Goal: Task Accomplishment & Management: Manage account settings

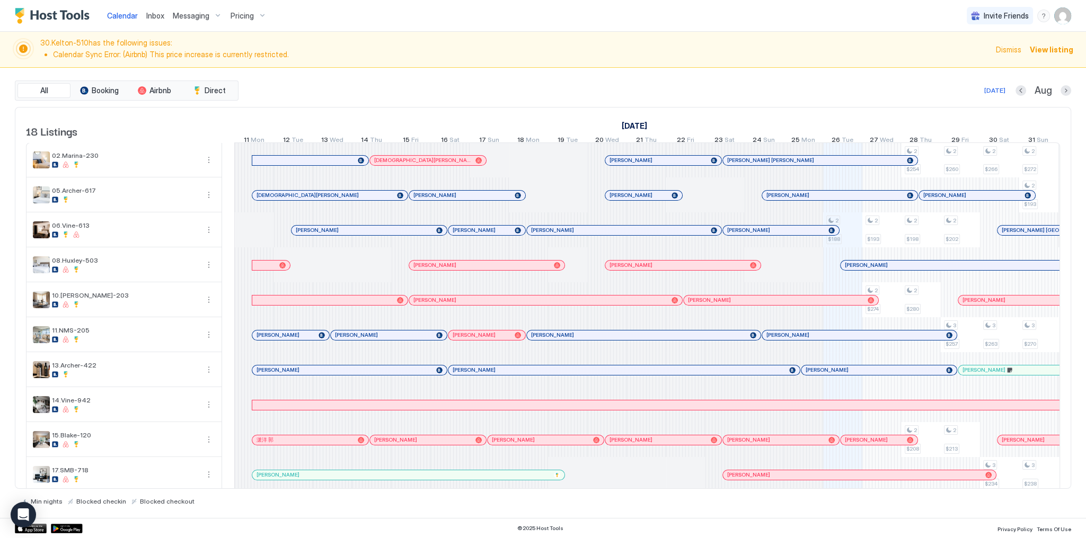
scroll to position [0, 589]
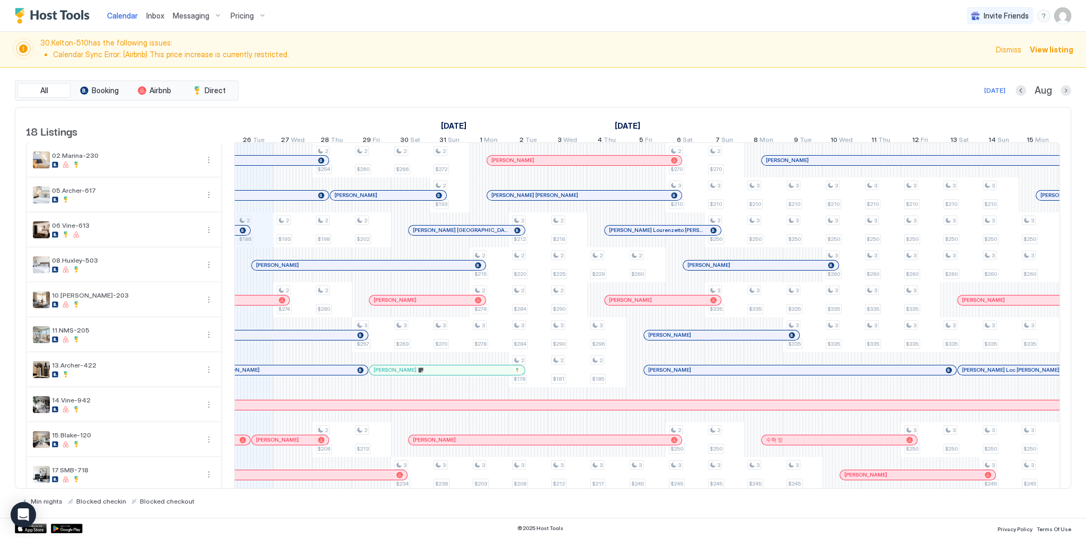
click at [668, 66] on div "30.Kelton-510 has the following issues: Calendar Sync Error: (Airbnb) This pric…" at bounding box center [543, 50] width 1086 height 36
click at [75, 15] on img "Host Tools Logo" at bounding box center [54, 16] width 79 height 16
click at [441, 57] on li "Calendar Sync Error: (Airbnb) This price increase is currently restricted." at bounding box center [521, 55] width 936 height 10
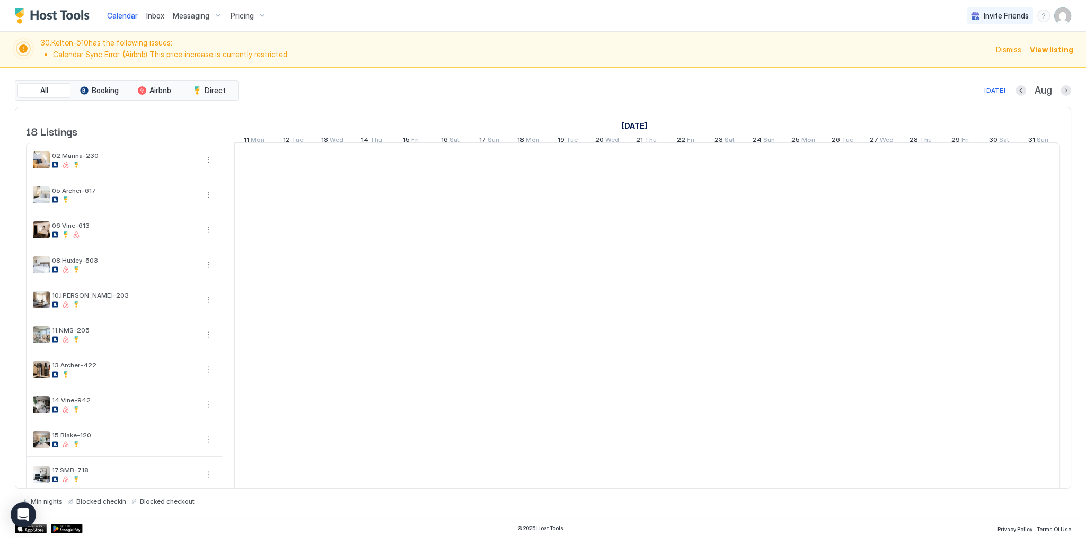
scroll to position [0, 589]
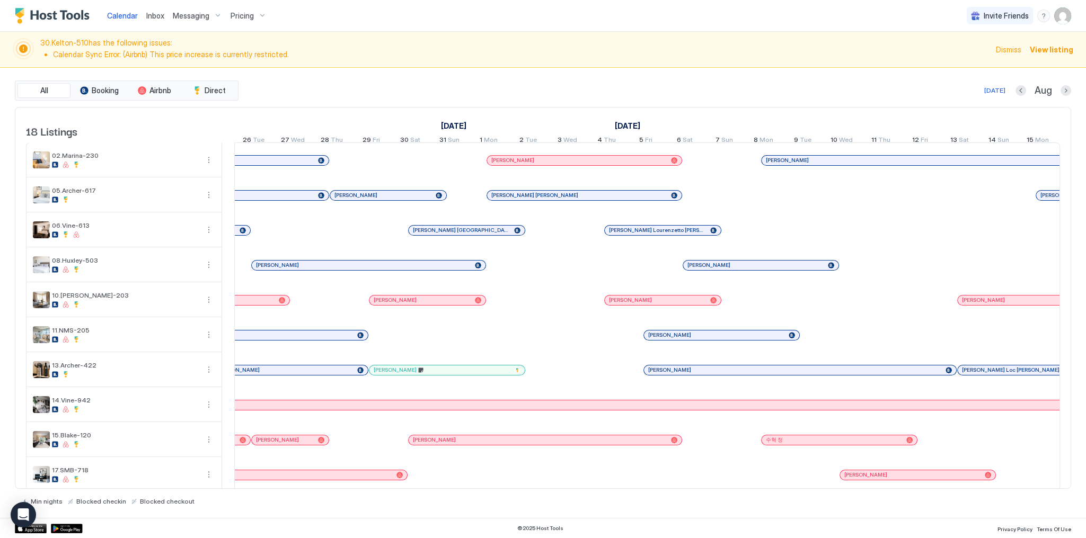
click at [1070, 17] on img "User profile" at bounding box center [1062, 15] width 17 height 17
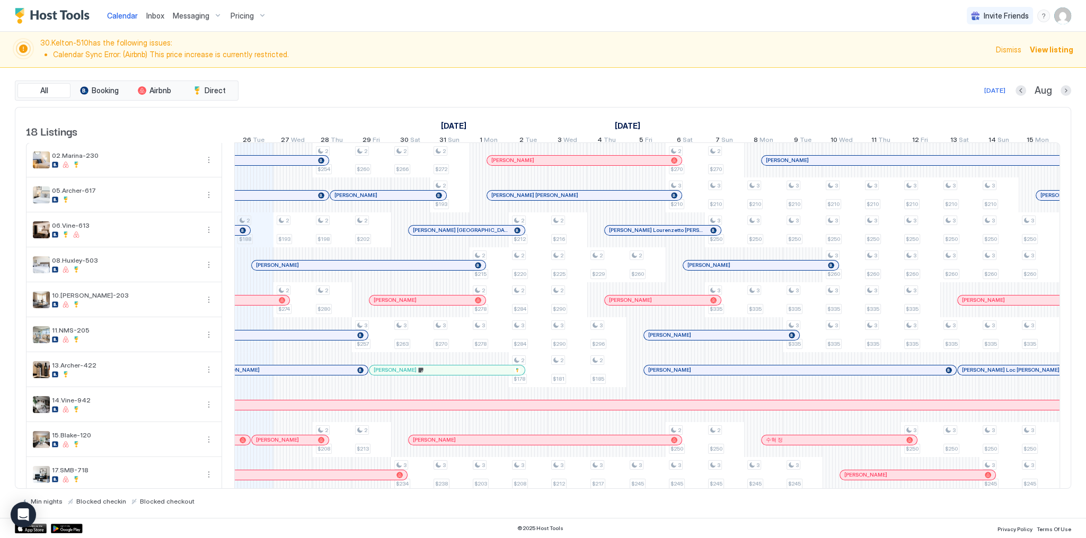
click at [1066, 22] on div "Calendar Inbox Messaging Pricing Invite Friends SG 30.Kelton-510 has the follow…" at bounding box center [543, 269] width 1086 height 538
click at [979, 62] on span "Settings" at bounding box center [967, 60] width 29 height 10
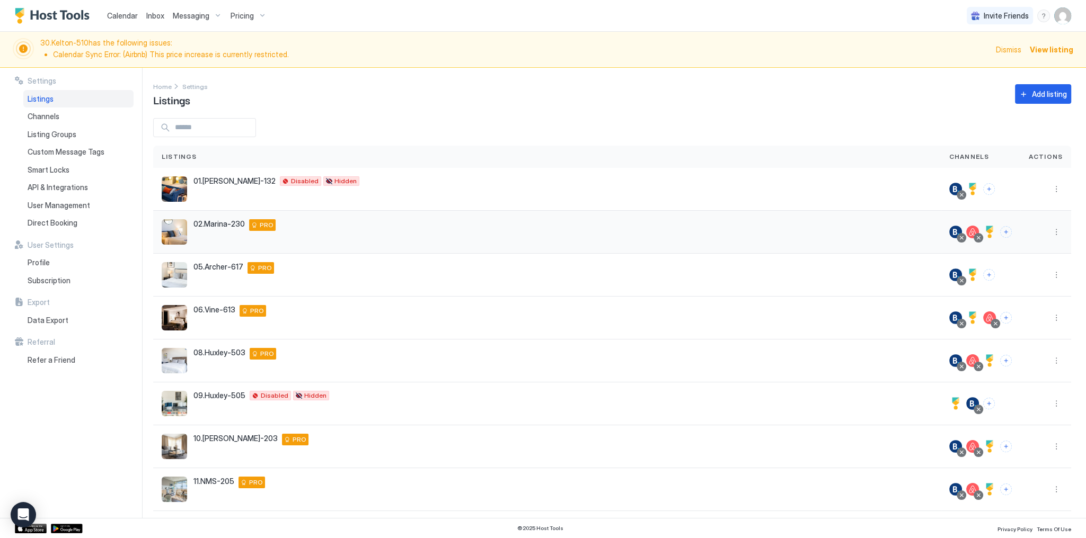
scroll to position [115, 0]
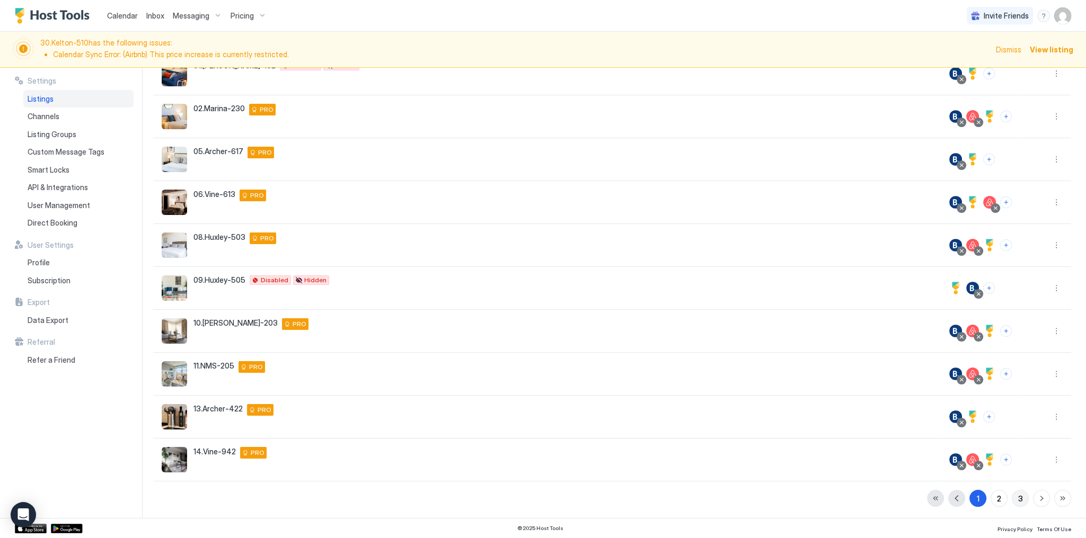
click at [1018, 496] on div "3" at bounding box center [1020, 498] width 5 height 11
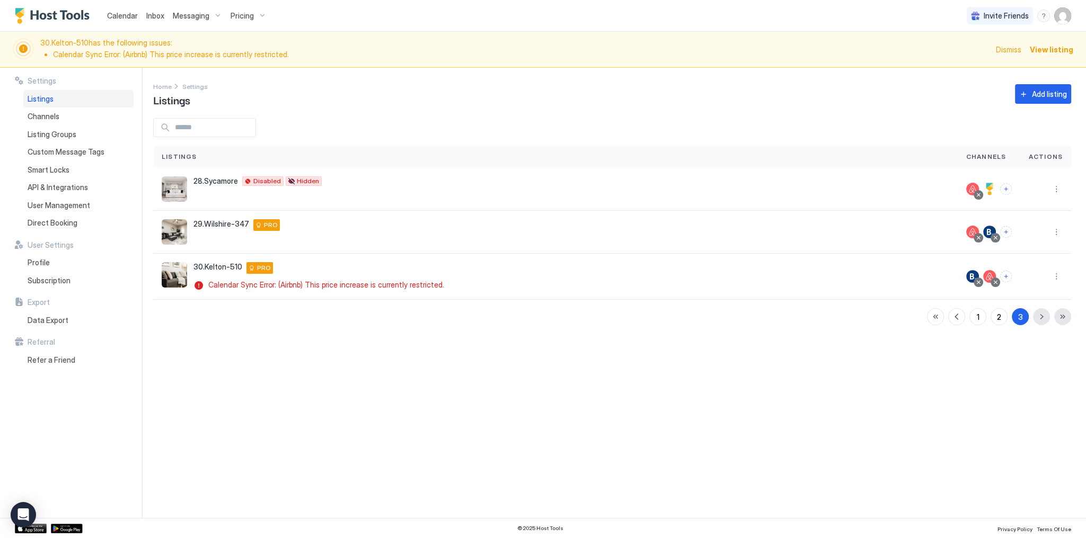
click at [120, 19] on span "Calendar" at bounding box center [122, 15] width 31 height 9
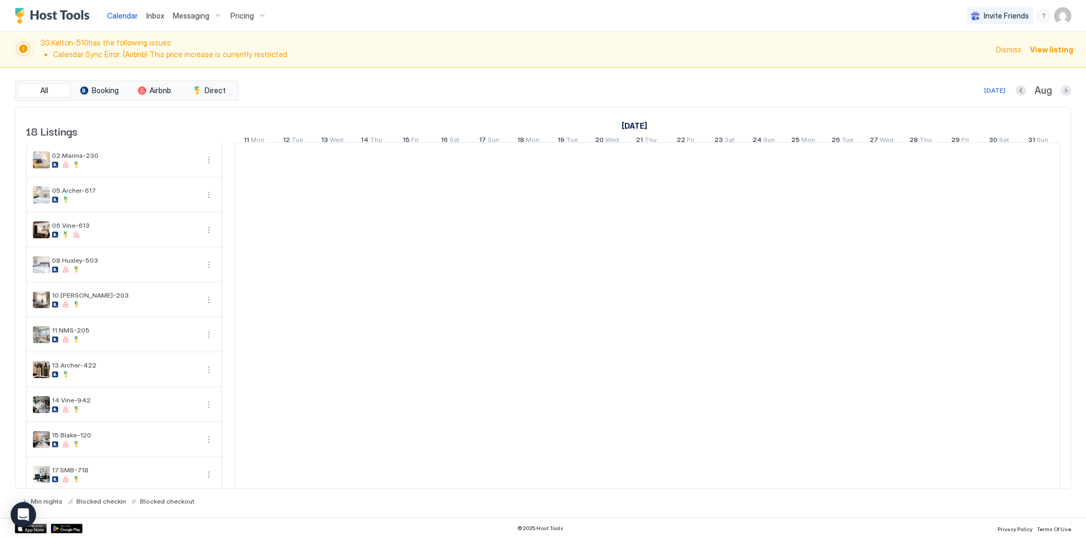
scroll to position [0, 589]
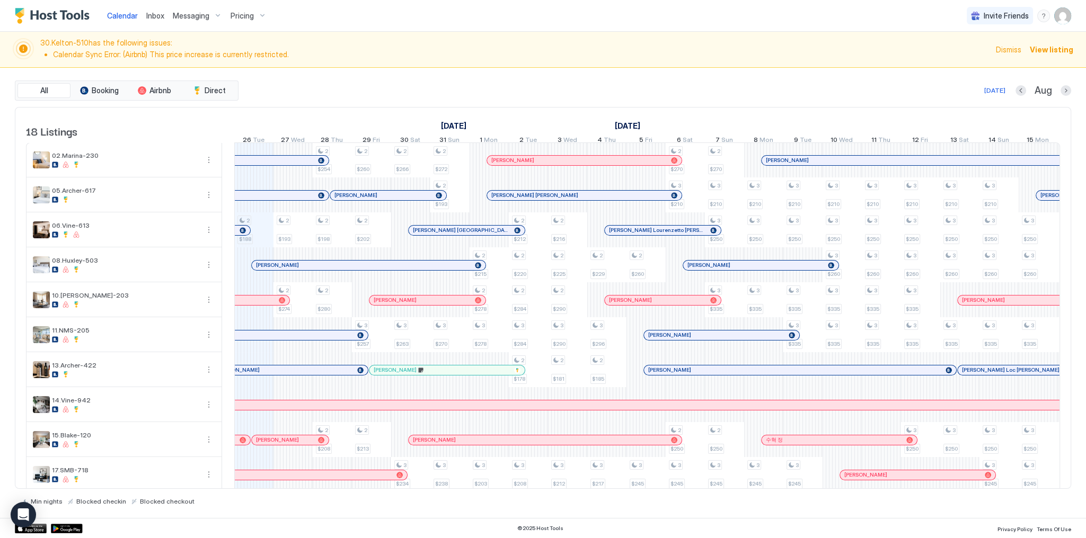
click at [701, 41] on span "30.Kelton-510 has the following issues: Calendar Sync Error: (Airbnb) This pric…" at bounding box center [514, 49] width 949 height 23
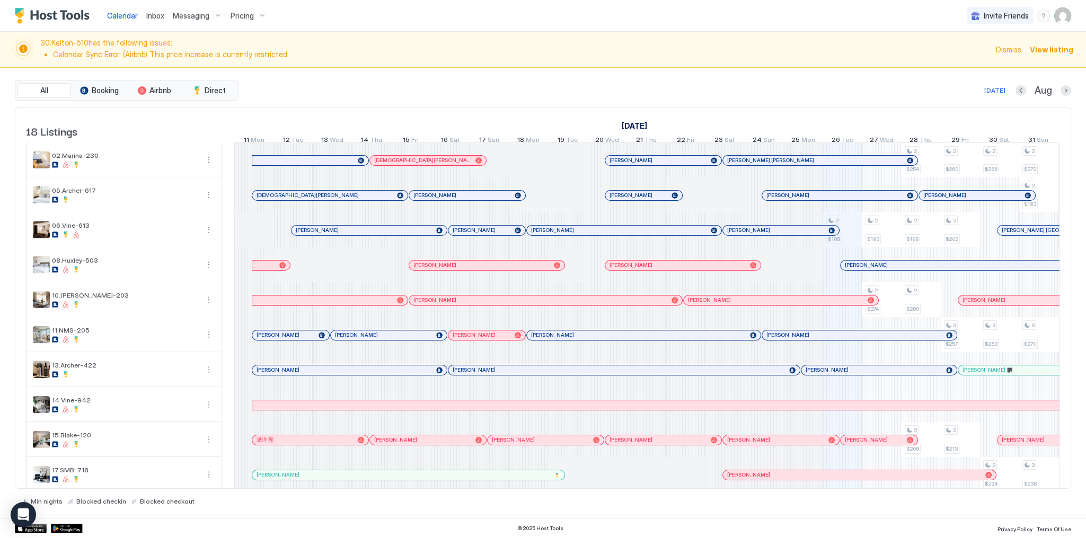
scroll to position [0, 589]
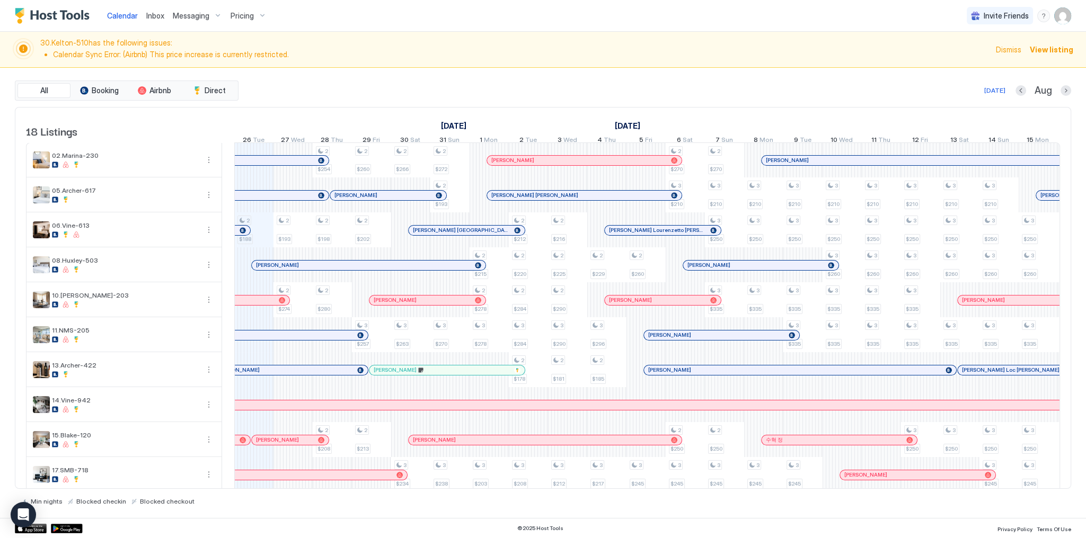
click at [156, 14] on span "Inbox" at bounding box center [155, 15] width 18 height 9
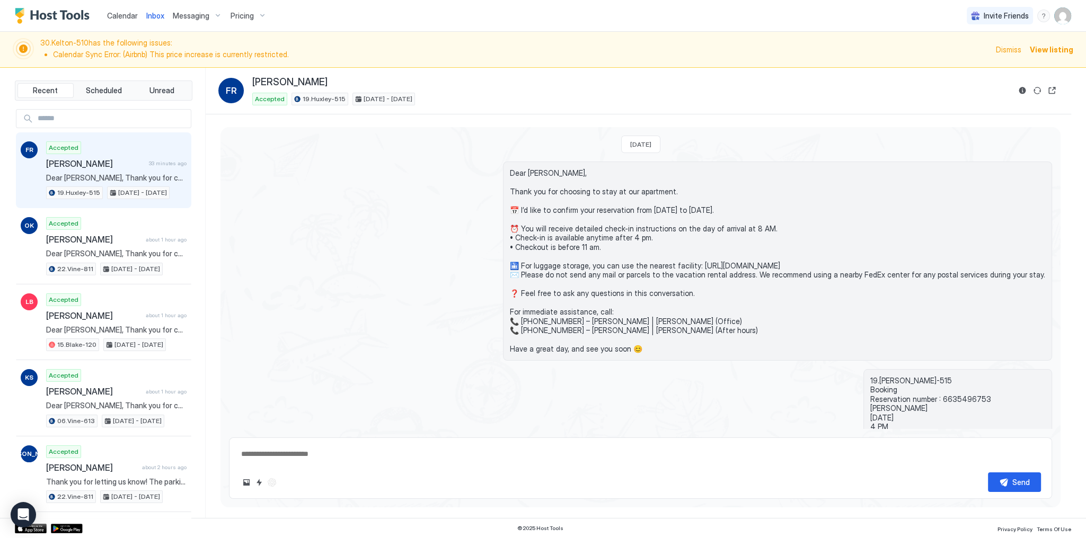
scroll to position [112, 0]
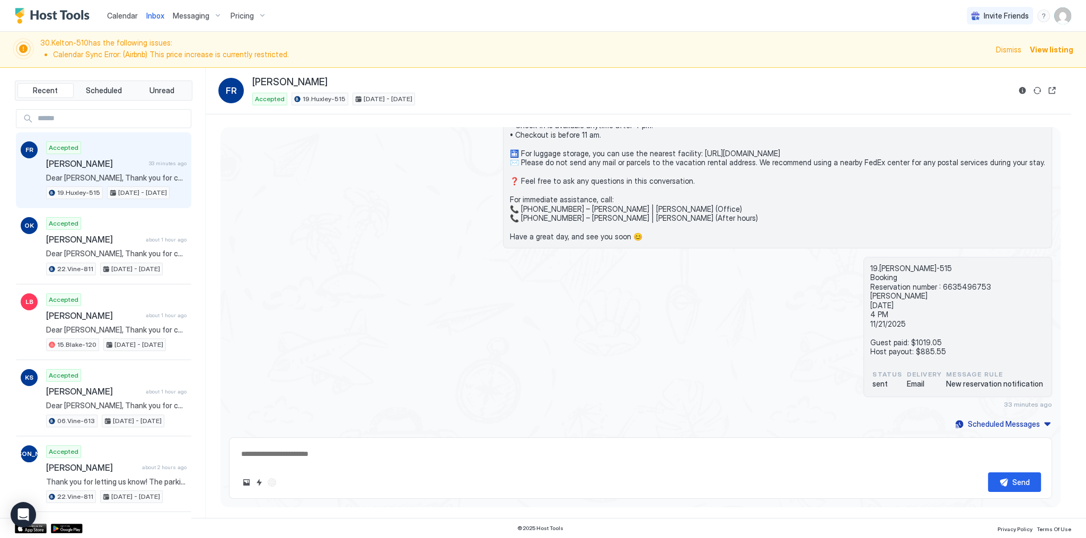
click at [140, 168] on div "Accepted Fjona Ruhe 33 minutes ago Dear Fjona, Thank you for choosing to stay a…" at bounding box center [116, 170] width 140 height 58
click at [1009, 90] on div "FR Fjona Ruhe Accepted 19.Huxley-515 Nov 17 - 21, 2025" at bounding box center [638, 90] width 840 height 29
click at [1013, 89] on div "FR Fjona Ruhe Accepted 19.Huxley-515 Nov 17 - 21, 2025" at bounding box center [638, 90] width 840 height 29
click at [1017, 89] on button "Reservation information" at bounding box center [1022, 90] width 13 height 13
type textarea "*"
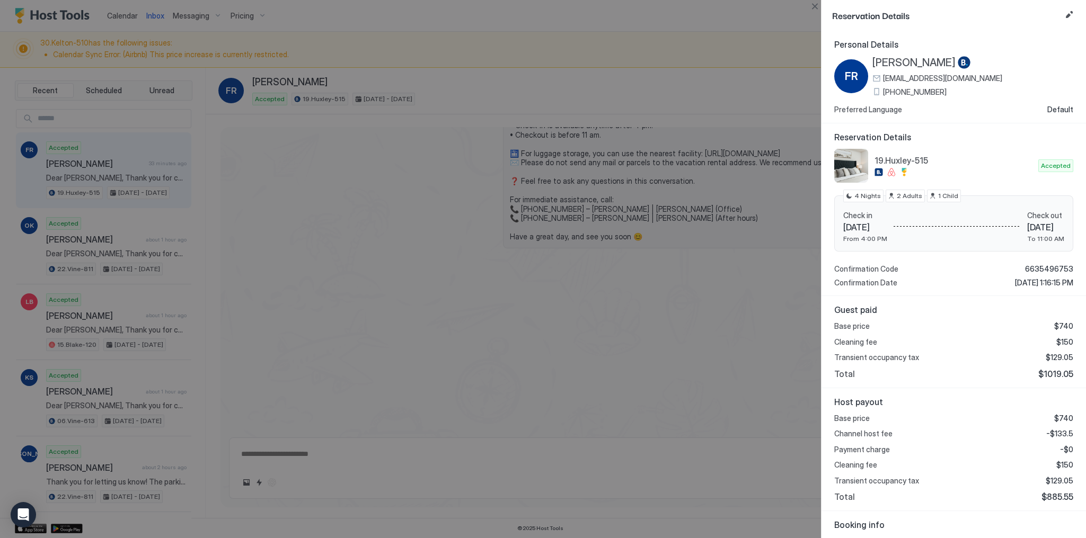
click at [735, 174] on div at bounding box center [543, 269] width 1086 height 538
click at [398, 68] on div at bounding box center [543, 269] width 1086 height 538
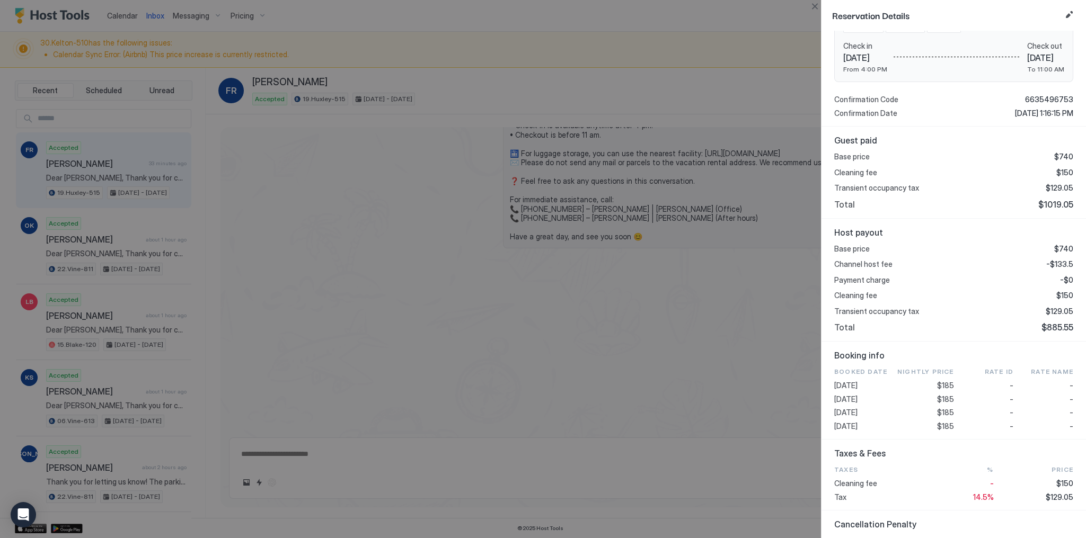
click at [1060, 203] on span "$1019.05" at bounding box center [1055, 204] width 35 height 11
copy span "1019.05"
click at [1056, 265] on span "-$133.5" at bounding box center [1059, 265] width 27 height 10
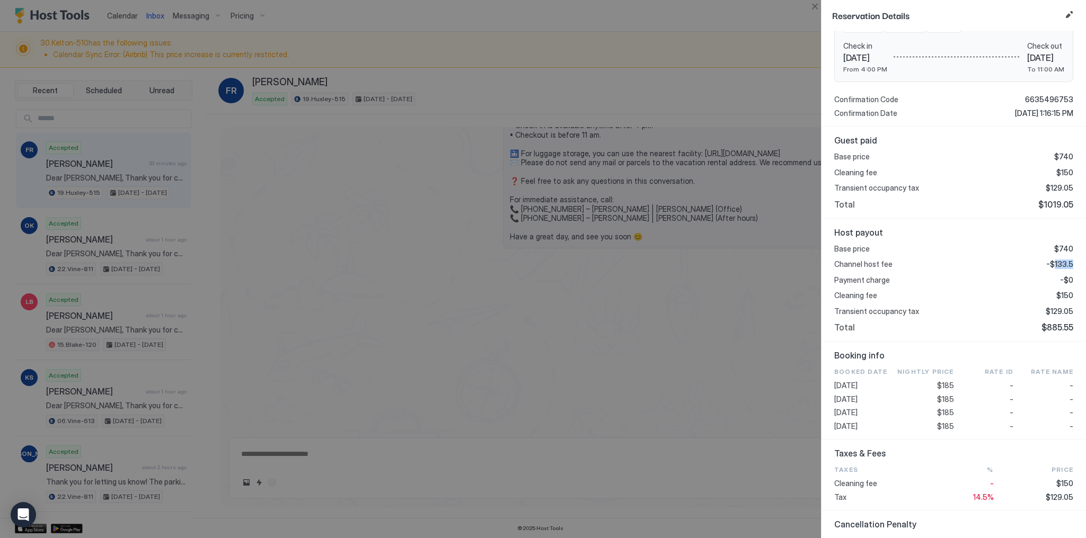
copy span "133.5"
click at [1053, 186] on span "$129.05" at bounding box center [1059, 188] width 28 height 10
copy span "129.05"
click at [937, 399] on span "$185" at bounding box center [945, 400] width 17 height 10
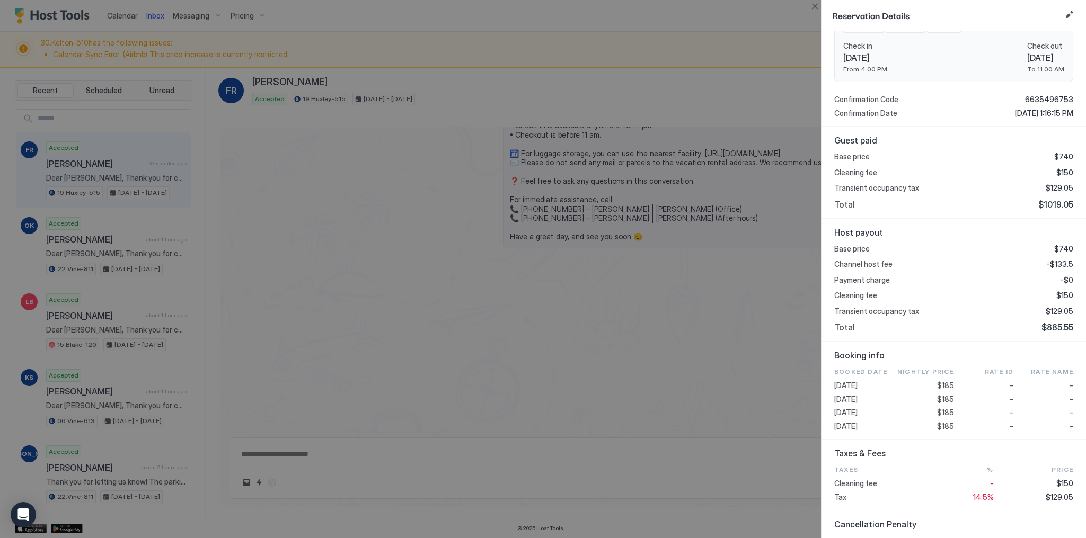
click at [942, 398] on span "$185" at bounding box center [945, 400] width 17 height 10
copy span "185"
click at [1062, 180] on div "Base price $740 Cleaning fee $150 Transient occupancy tax $129.05 Total $1019.05" at bounding box center [953, 181] width 239 height 58
click at [1056, 188] on span "$129.05" at bounding box center [1059, 188] width 28 height 10
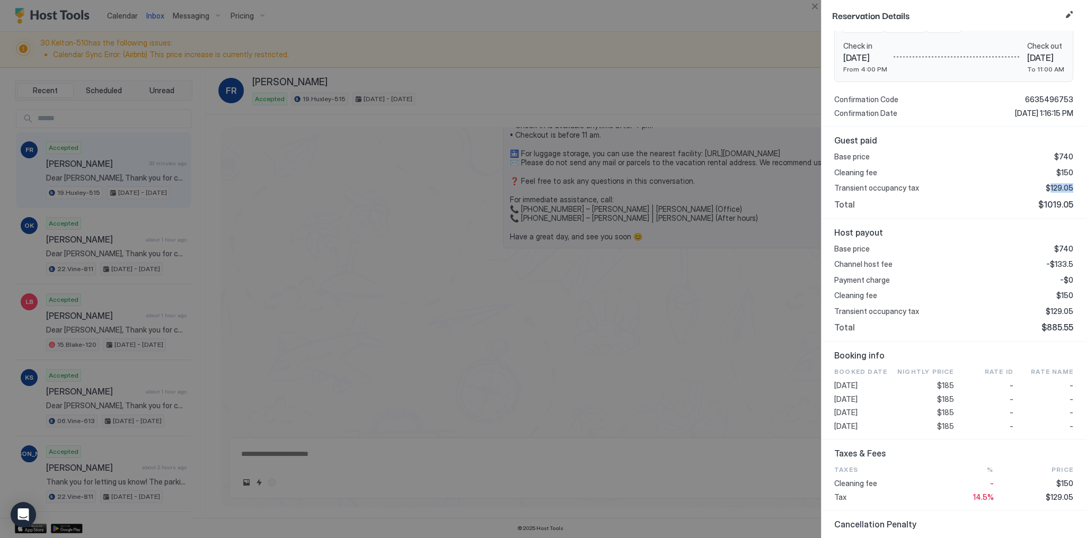
click at [1056, 188] on span "$129.05" at bounding box center [1059, 188] width 28 height 10
copy span "129.05"
click at [700, 203] on div at bounding box center [543, 269] width 1086 height 538
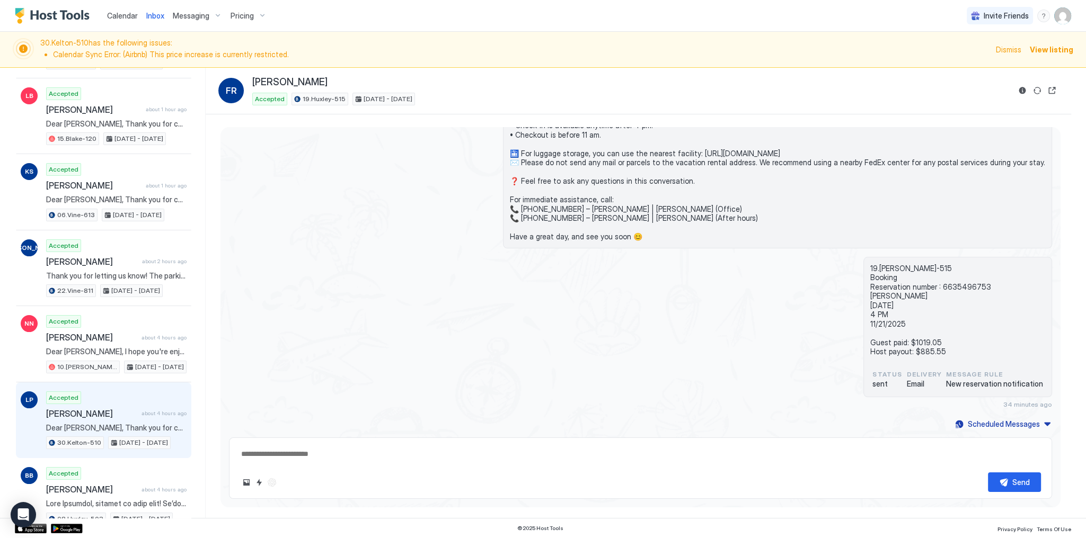
scroll to position [212, 0]
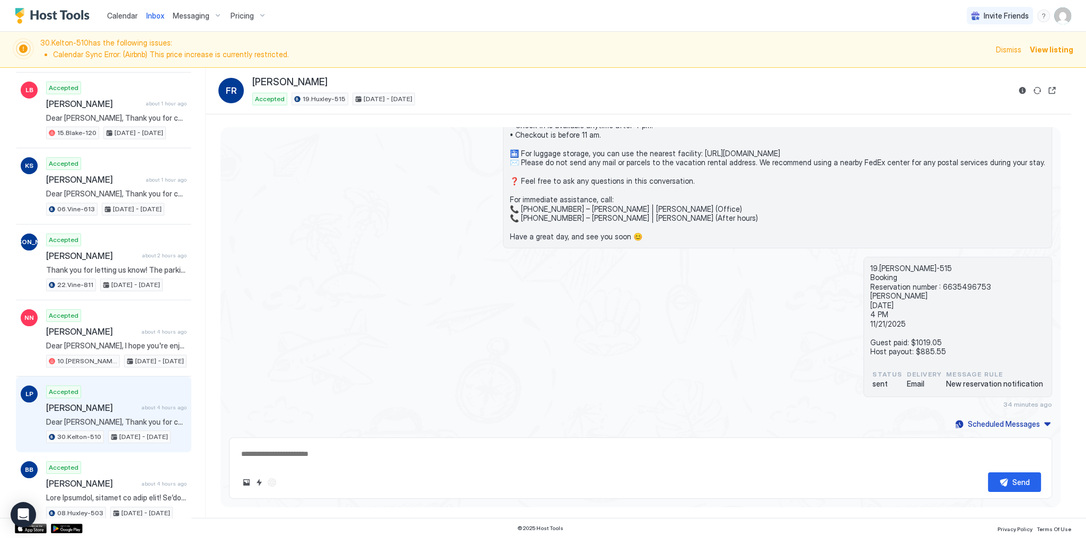
click at [134, 417] on span "Dear Leena, Thank you for choosing to stay at our apartment. 📅 I’d like to conf…" at bounding box center [116, 422] width 140 height 10
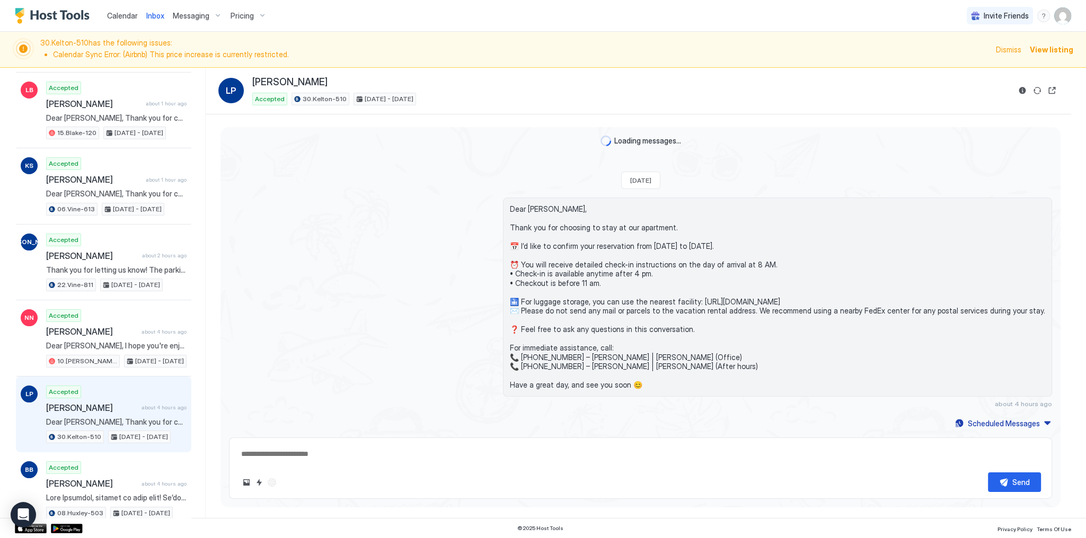
scroll to position [112, 0]
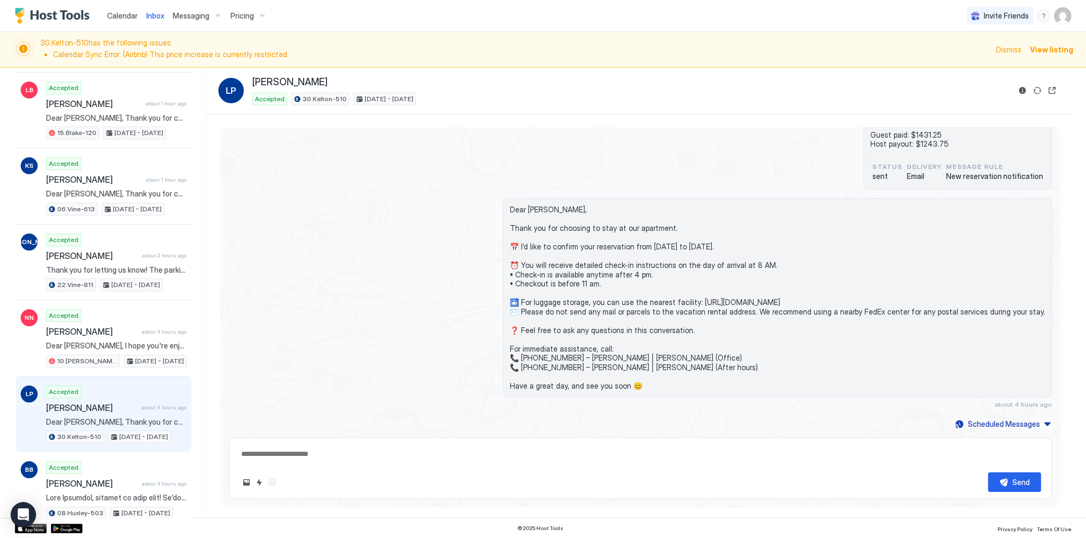
click at [1015, 91] on div "LP Leena Patel Accepted 30.Kelton-510 Nov 6 - 9, 2025" at bounding box center [638, 90] width 840 height 29
click at [1020, 91] on button "Reservation information" at bounding box center [1022, 90] width 13 height 13
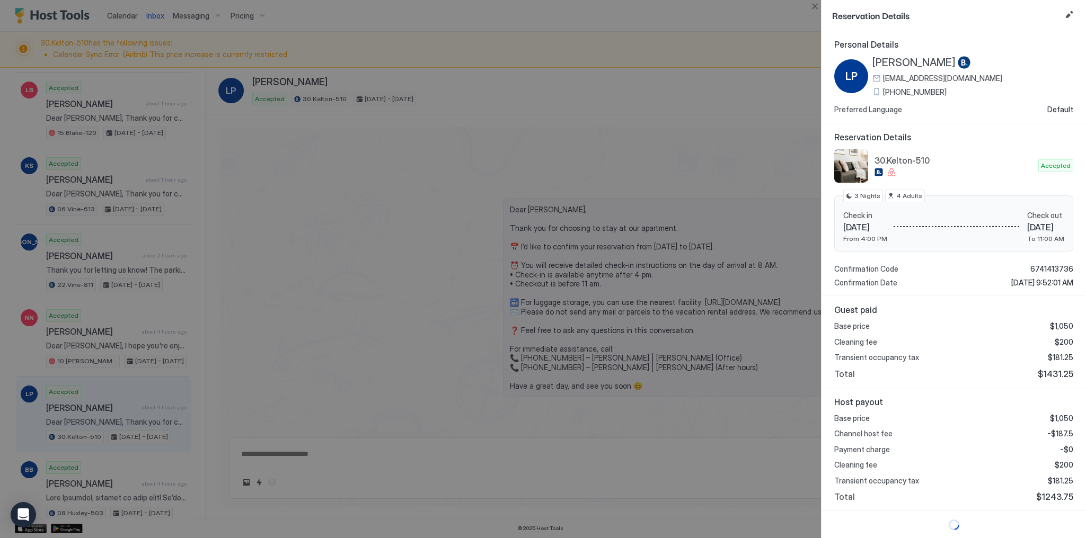
click at [1053, 369] on span "$1431.25" at bounding box center [1054, 374] width 35 height 11
copy span "1431.25"
click at [1064, 430] on span "-$187.5" at bounding box center [1060, 434] width 26 height 10
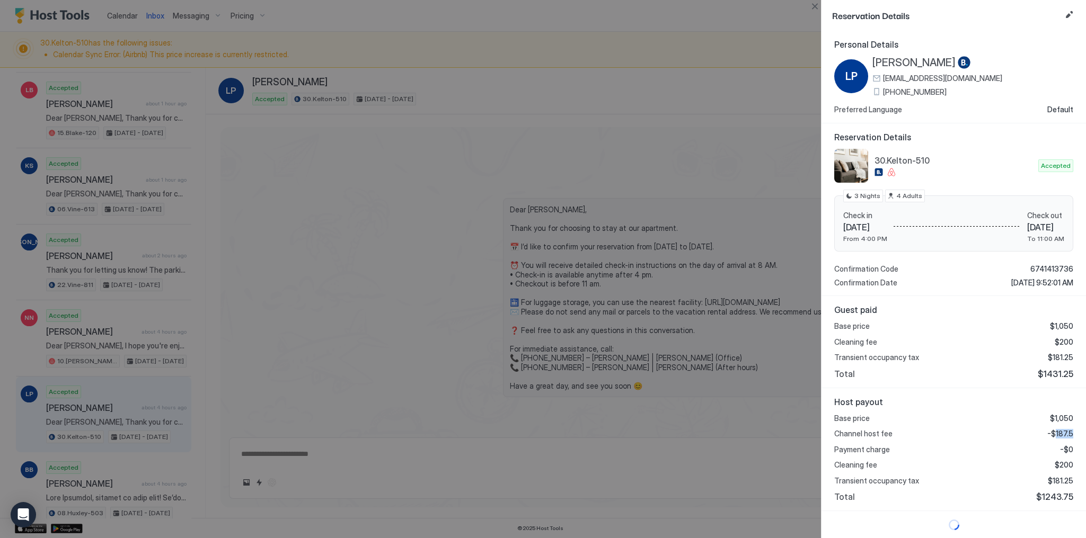
copy span "187.5"
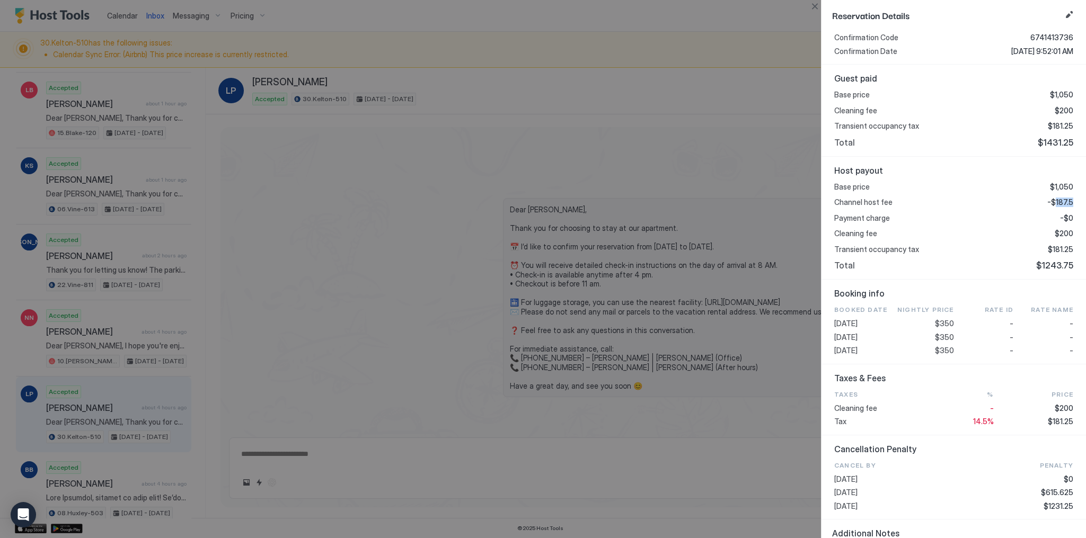
scroll to position [254, 0]
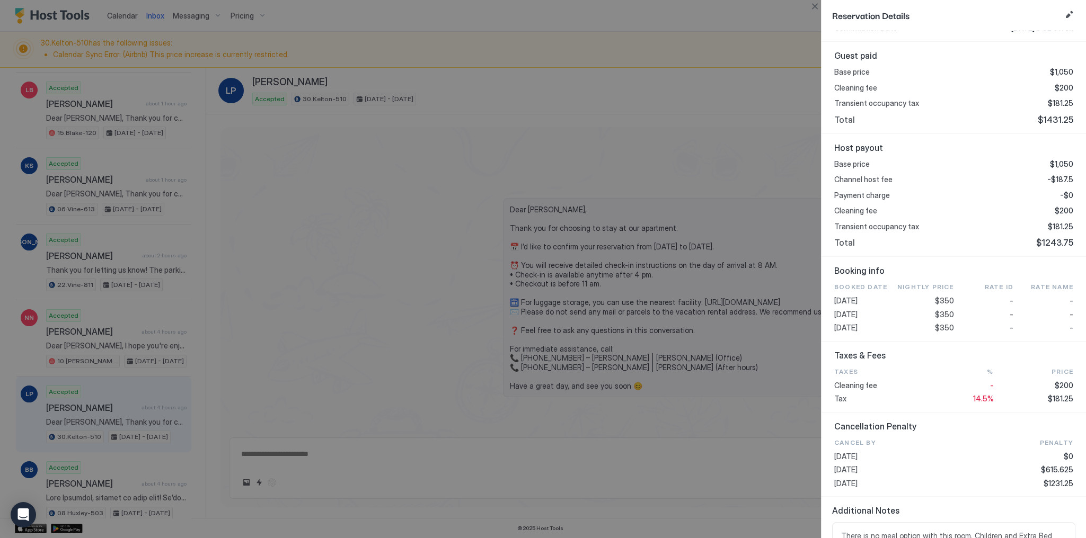
click at [941, 316] on span "$350" at bounding box center [944, 315] width 19 height 10
copy span "350"
click at [1055, 224] on span "$181.25" at bounding box center [1059, 227] width 25 height 10
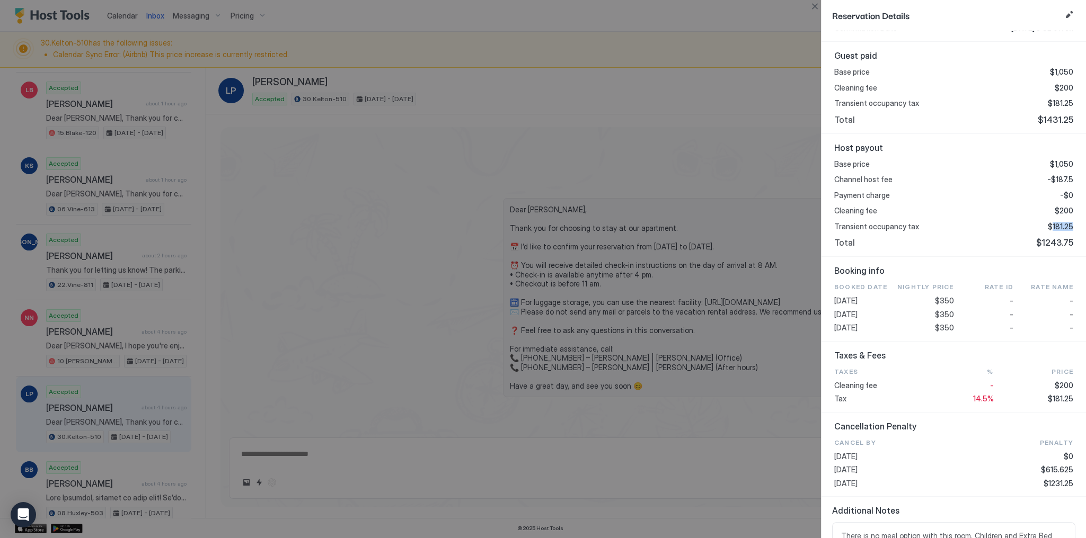
copy span "181.25"
click at [75, 473] on div at bounding box center [543, 269] width 1086 height 538
click at [86, 472] on div at bounding box center [543, 269] width 1086 height 538
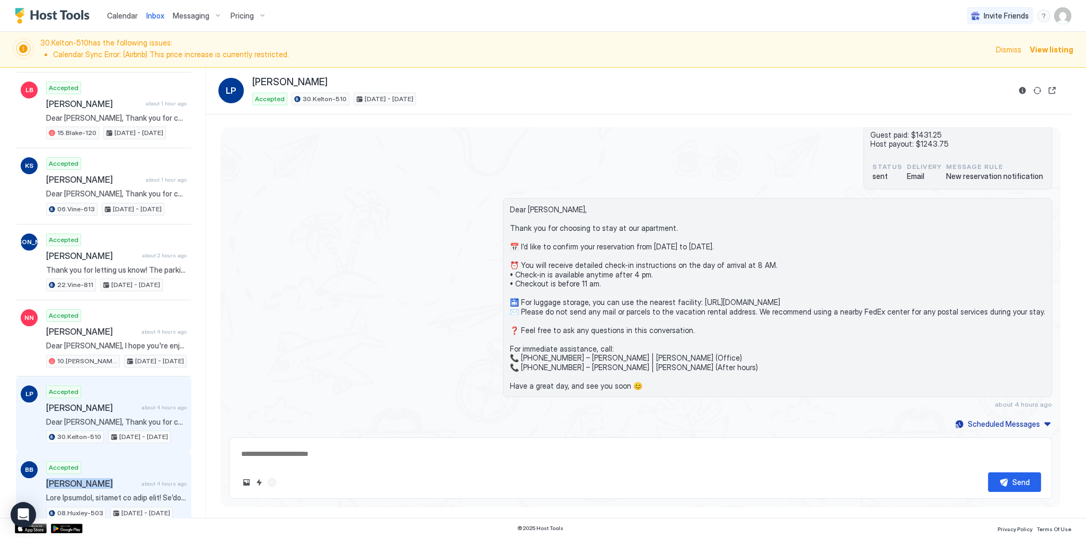
click at [86, 472] on div "Accepted Benjamin Brand about 4 hours ago 08.Huxley-503 Aug 26 - Sep 1, 2025" at bounding box center [116, 490] width 140 height 58
click at [140, 470] on div "Accepted Benjamin Brand about 4 hours ago 08.Huxley-503 Aug 26 - Sep 1, 2025" at bounding box center [116, 490] width 140 height 58
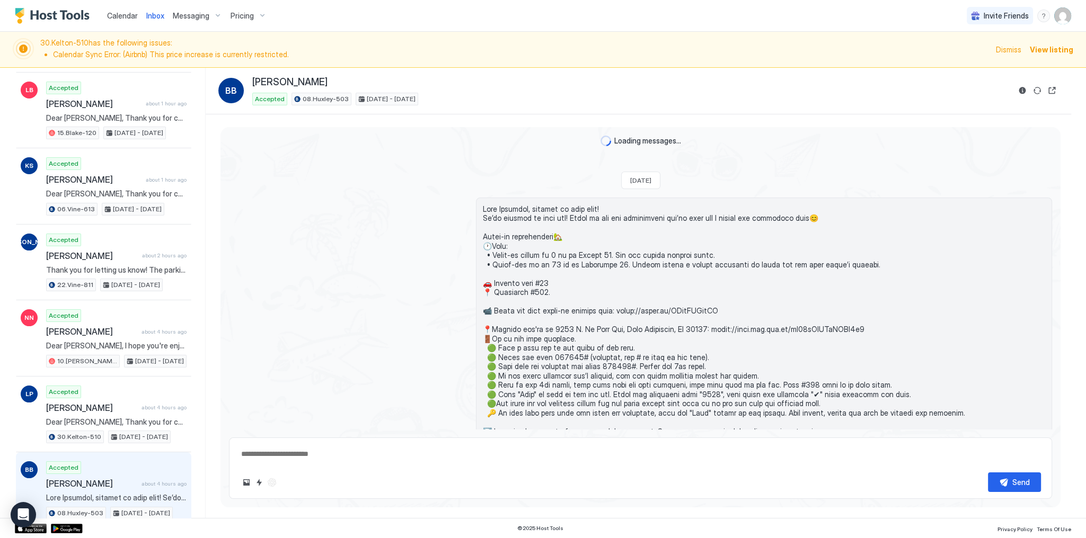
scroll to position [381, 0]
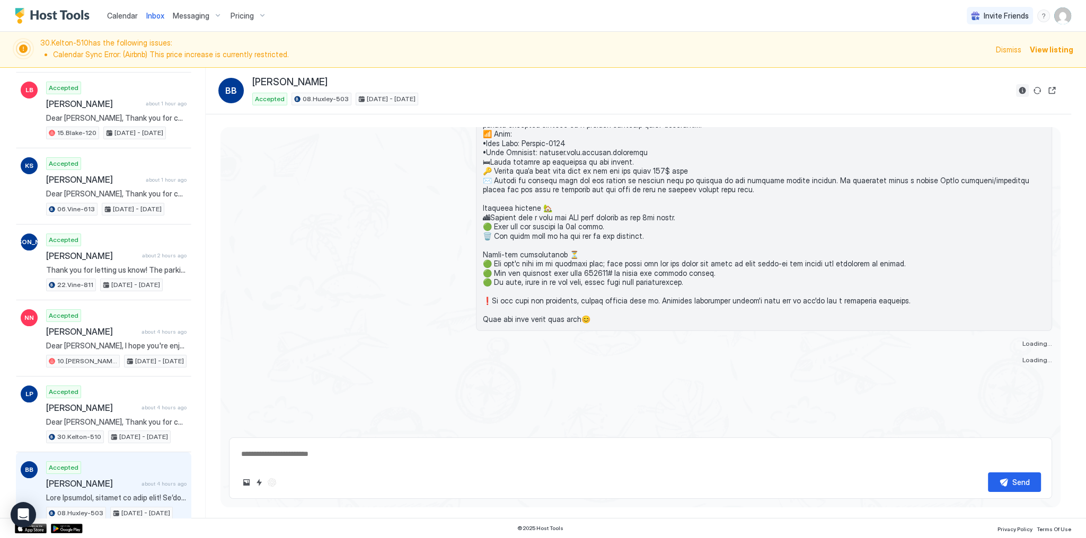
click at [1022, 85] on button "Reservation information" at bounding box center [1022, 90] width 13 height 13
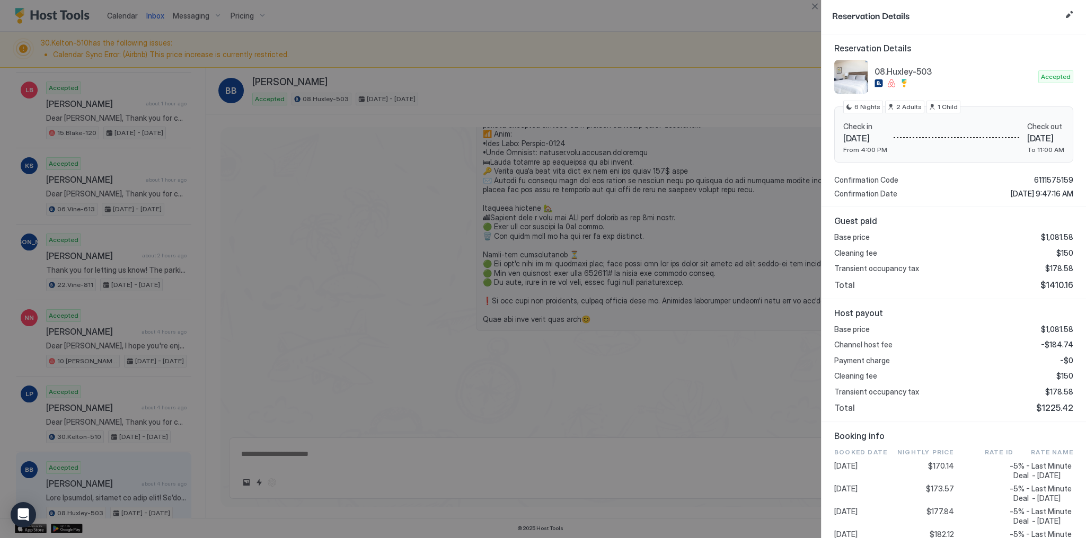
scroll to position [254, 0]
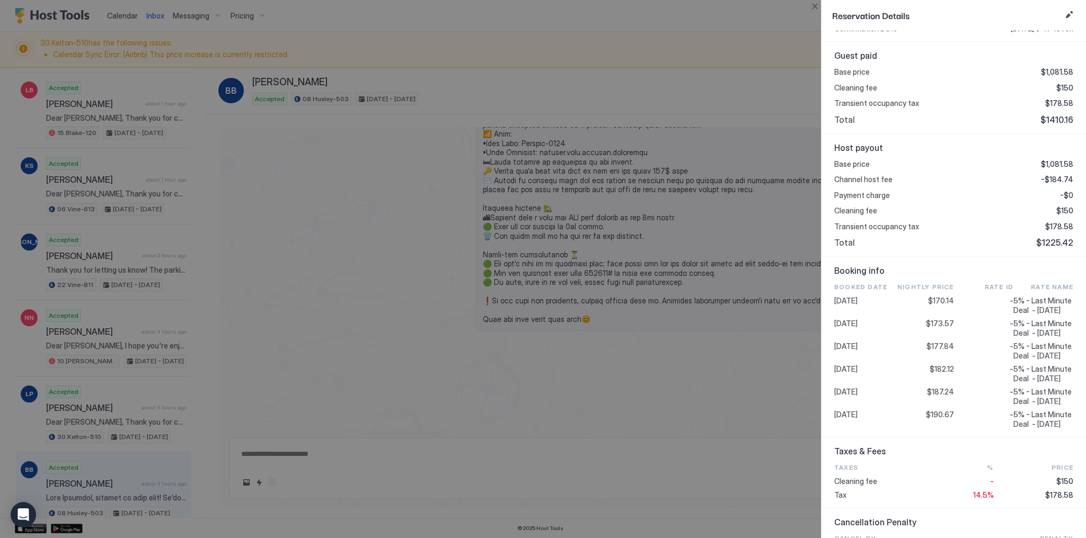
click at [1052, 114] on span "$1410.16" at bounding box center [1056, 119] width 33 height 11
copy span "1410.16"
click at [1054, 179] on span "-$184.74" at bounding box center [1057, 180] width 32 height 10
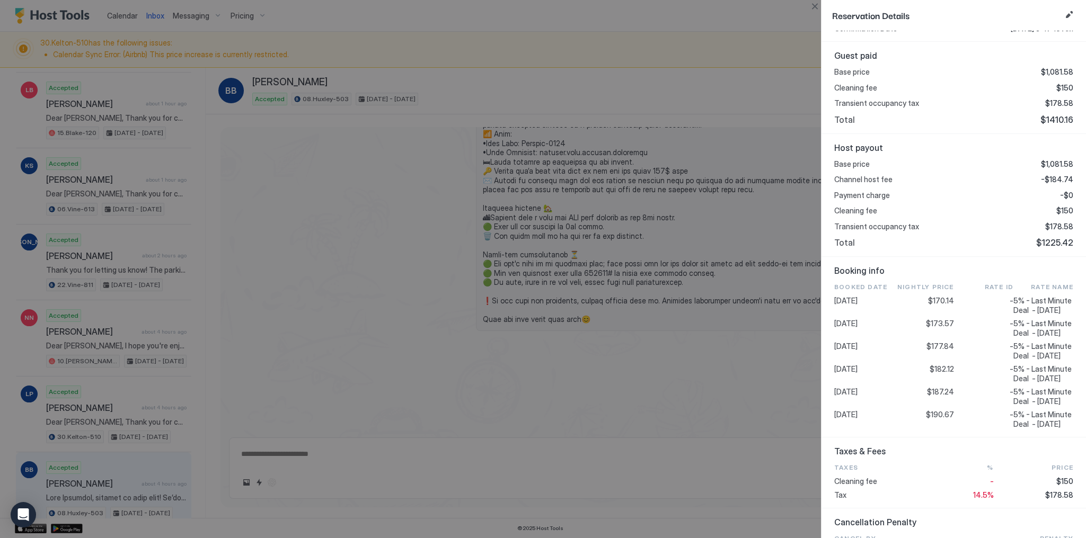
click at [935, 351] on span "$177.84" at bounding box center [940, 347] width 28 height 10
click at [1053, 222] on span "$178.58" at bounding box center [1059, 227] width 28 height 10
type textarea "*"
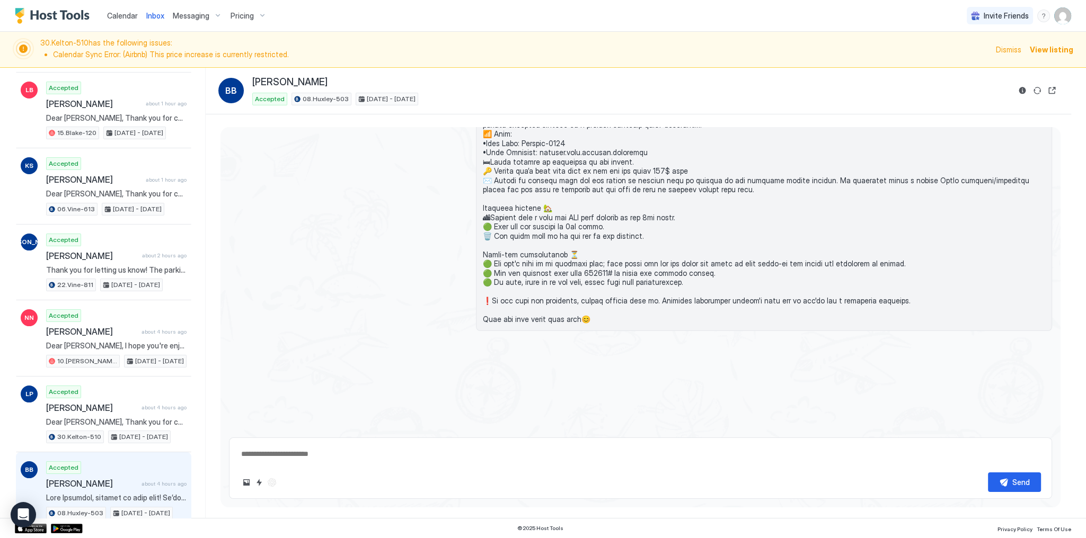
click at [136, 22] on div "Calendar" at bounding box center [122, 16] width 39 height 20
click at [126, 17] on span "Calendar" at bounding box center [122, 15] width 31 height 9
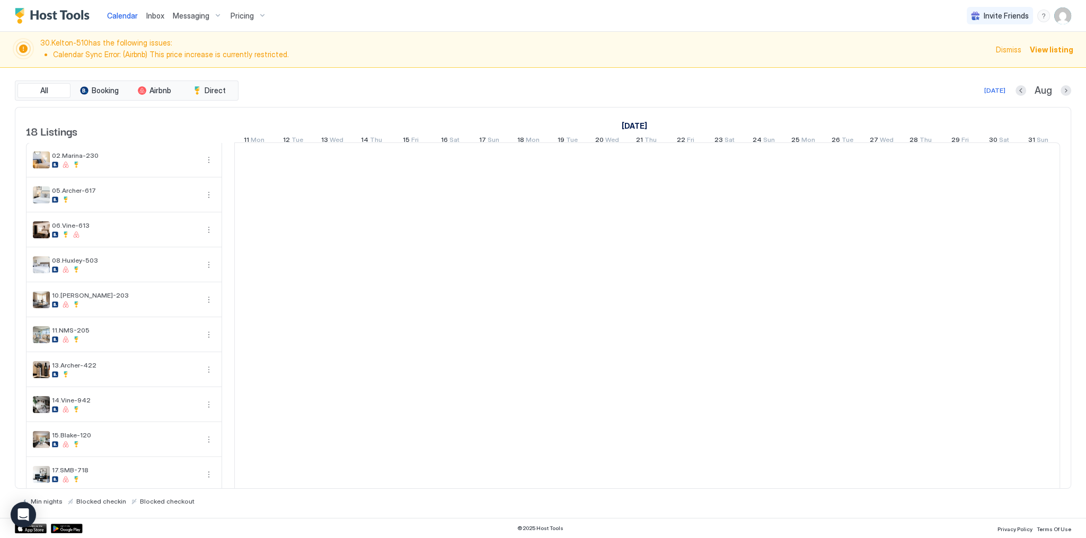
scroll to position [0, 589]
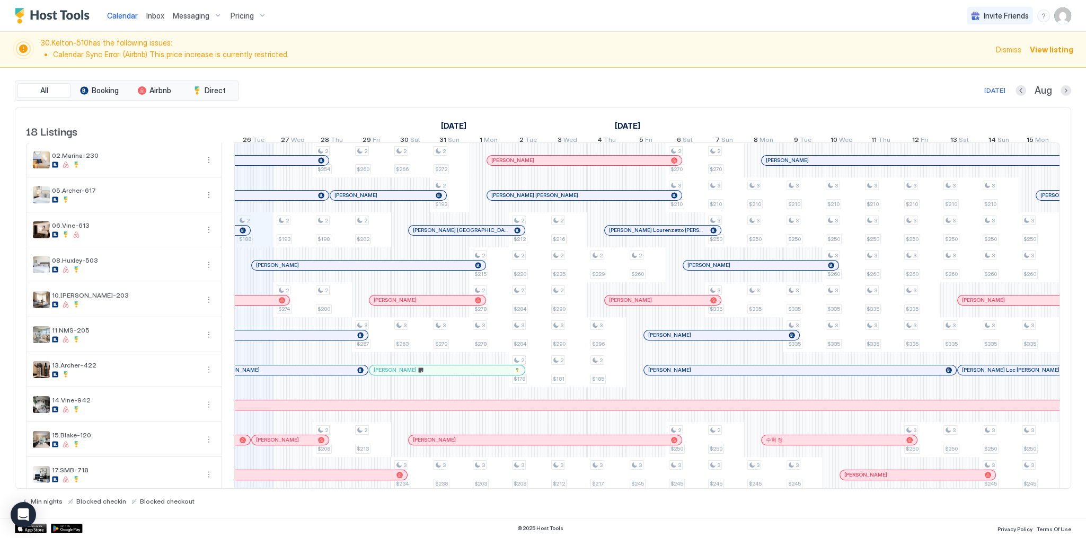
click at [0, 0] on div at bounding box center [0, 0] width 0 height 0
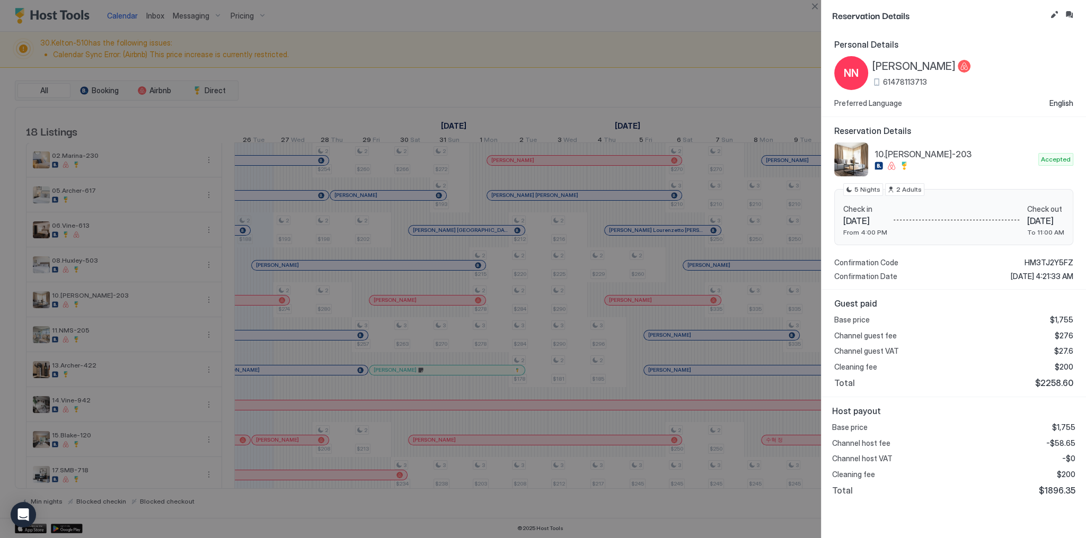
click at [1068, 15] on button "Inbox" at bounding box center [1068, 14] width 13 height 13
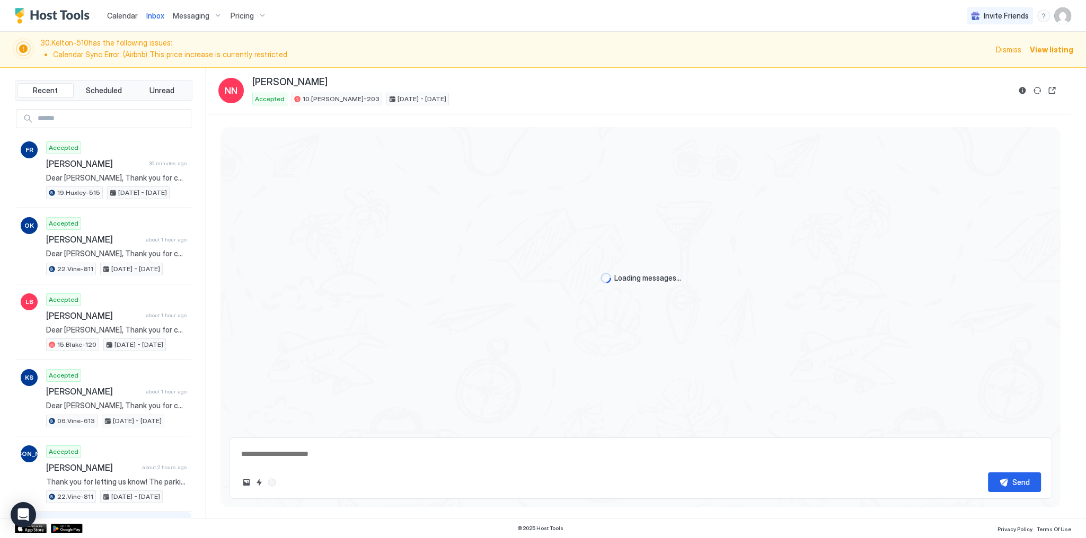
type textarea "*"
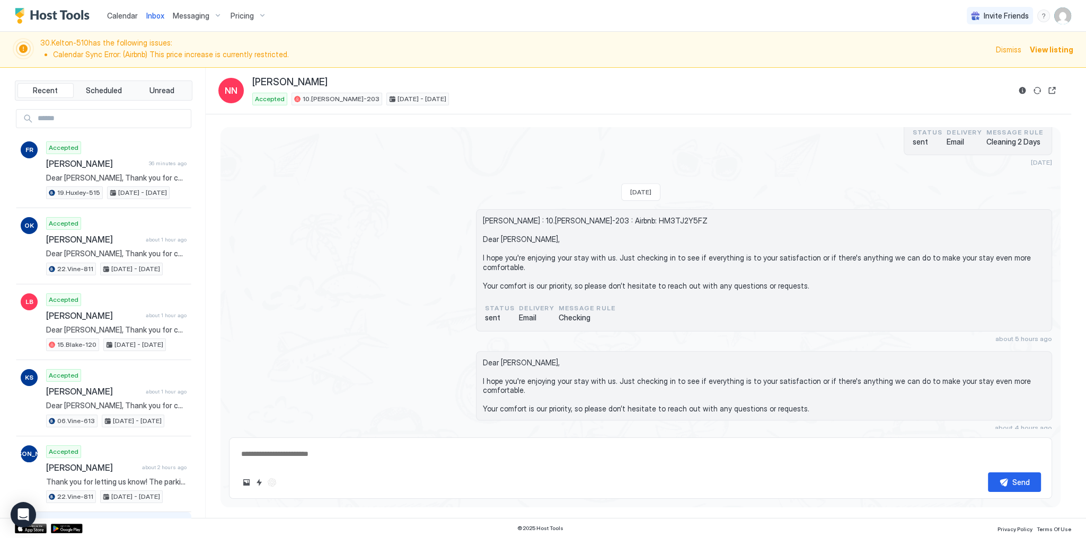
click at [442, 446] on textarea at bounding box center [640, 454] width 801 height 20
paste textarea "**********"
type textarea "**********"
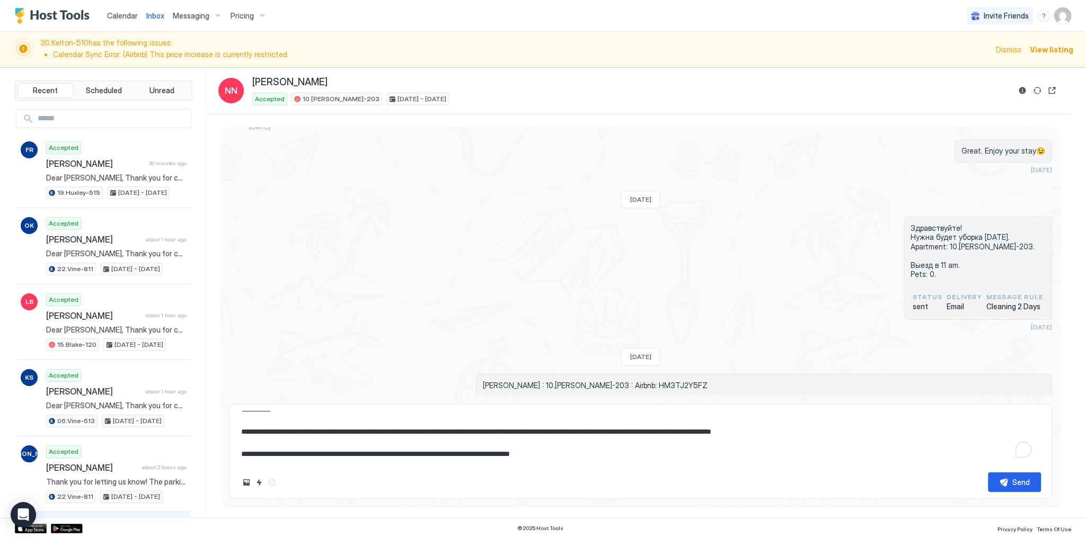
scroll to position [1590, 0]
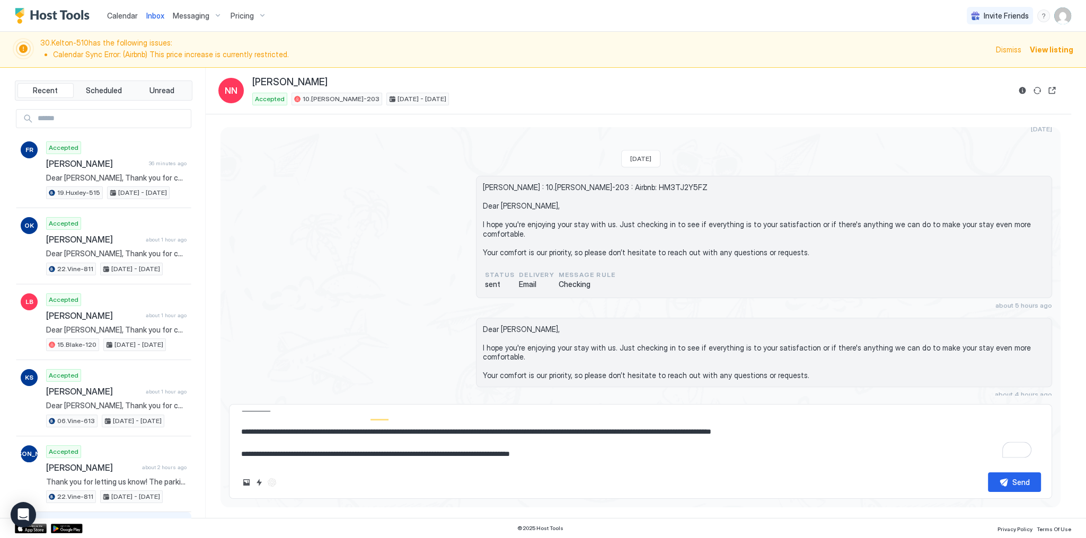
type textarea "*"
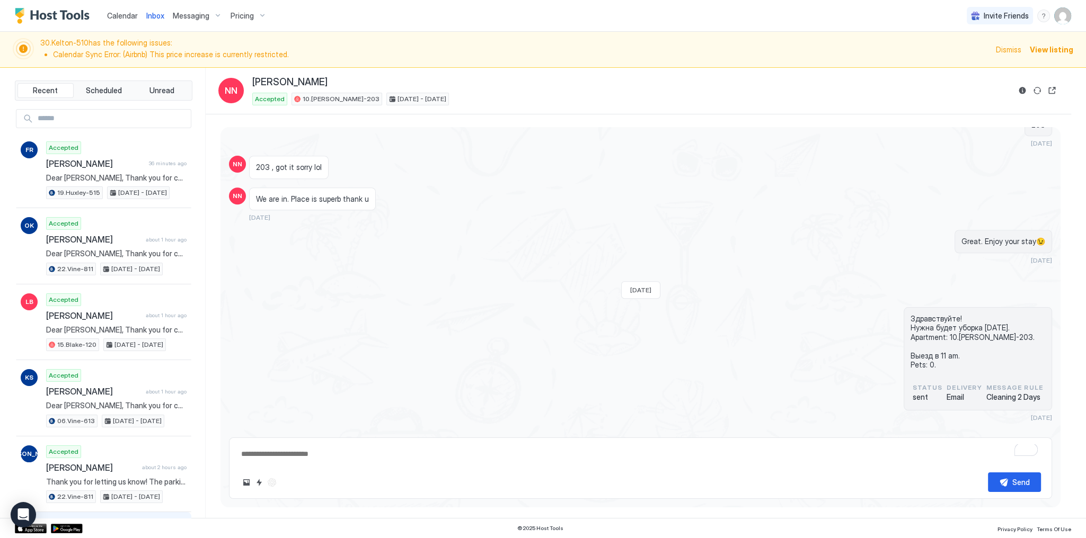
scroll to position [1219, 0]
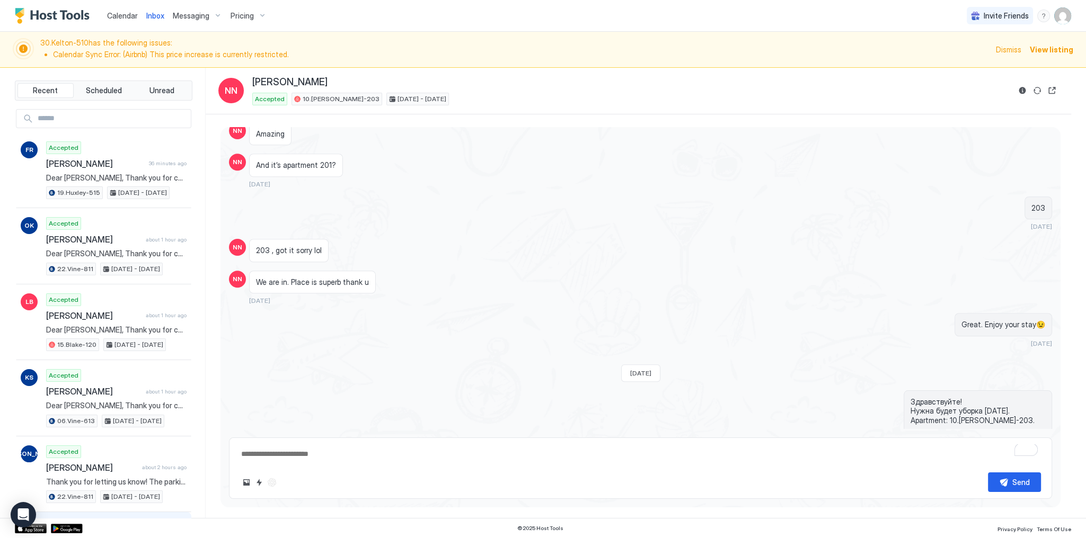
click at [662, 290] on div "We are in. Place is superb thank u [DATE]" at bounding box center [537, 288] width 576 height 34
click at [116, 17] on span "Calendar" at bounding box center [122, 15] width 31 height 9
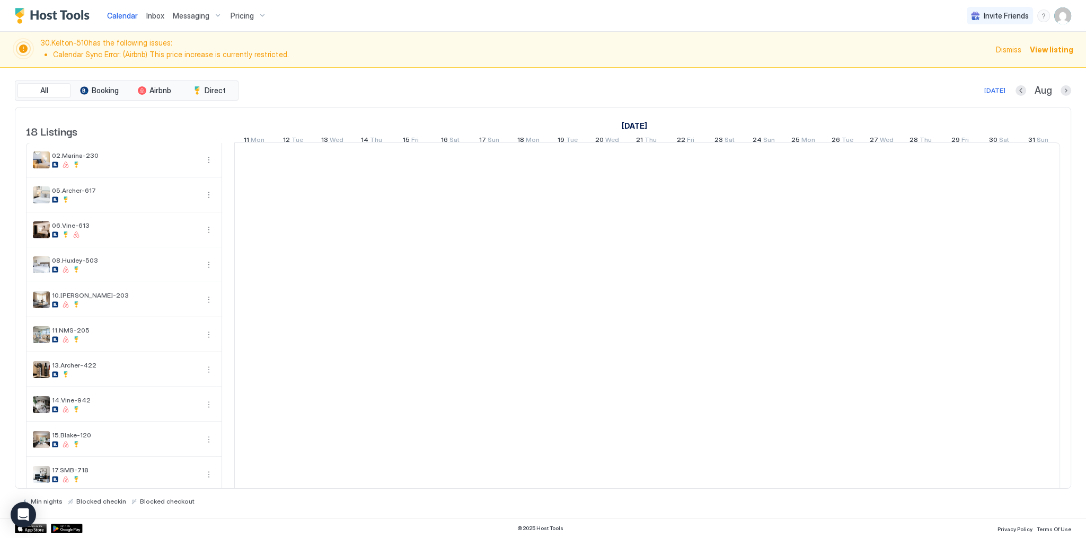
scroll to position [0, 589]
